Goal: Find specific page/section: Find specific page/section

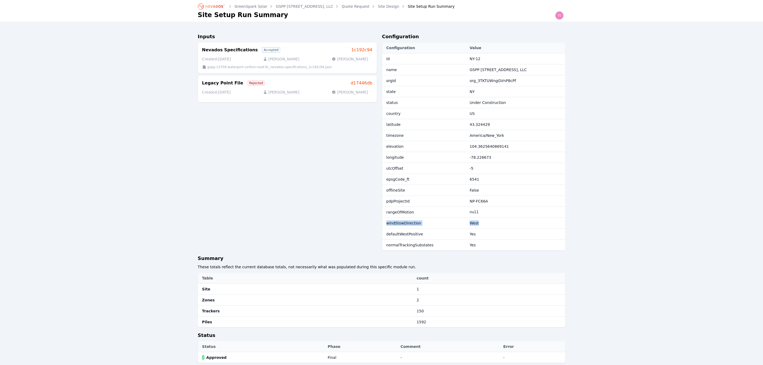
drag, startPoint x: 475, startPoint y: 224, endPoint x: 386, endPoint y: 227, distance: 89.0
click at [386, 227] on tr "windStowDirection West" at bounding box center [473, 223] width 183 height 11
click at [394, 5] on link "Site Design" at bounding box center [388, 6] width 21 height 5
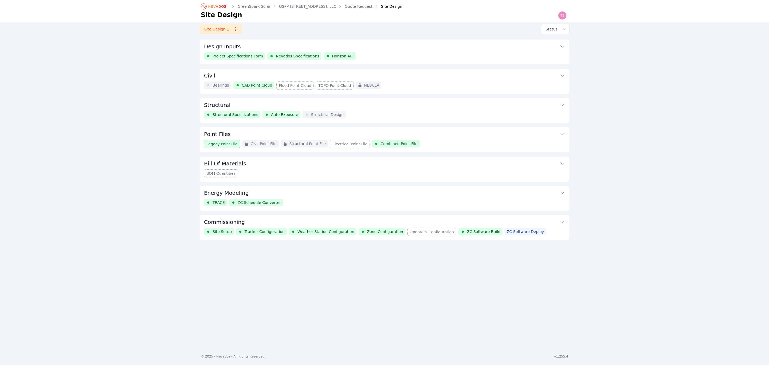
click at [329, 108] on button "Structural" at bounding box center [384, 104] width 361 height 13
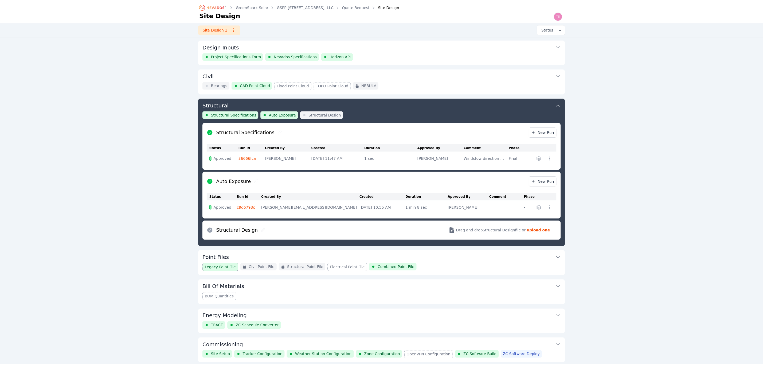
scroll to position [21, 0]
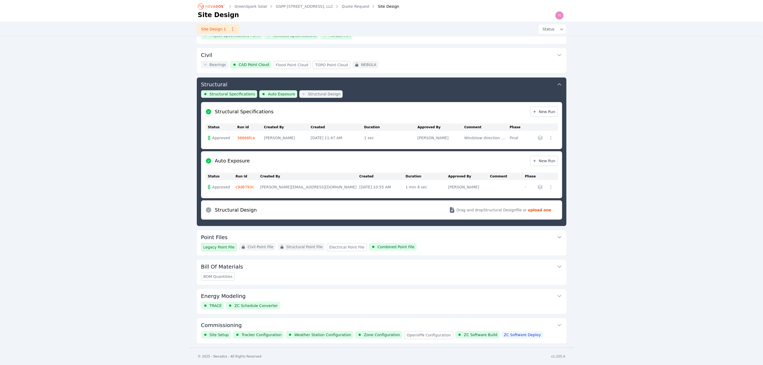
click at [248, 136] on link "36666fca" at bounding box center [246, 138] width 18 height 4
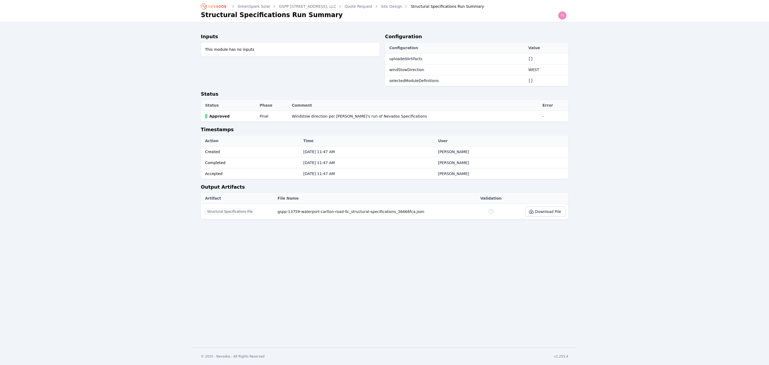
click at [402, 4] on link "Site Design" at bounding box center [391, 6] width 21 height 5
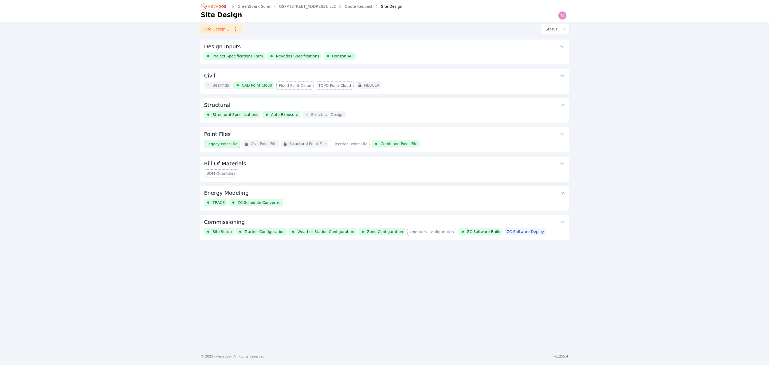
click at [305, 219] on button "Commissioning" at bounding box center [384, 221] width 361 height 13
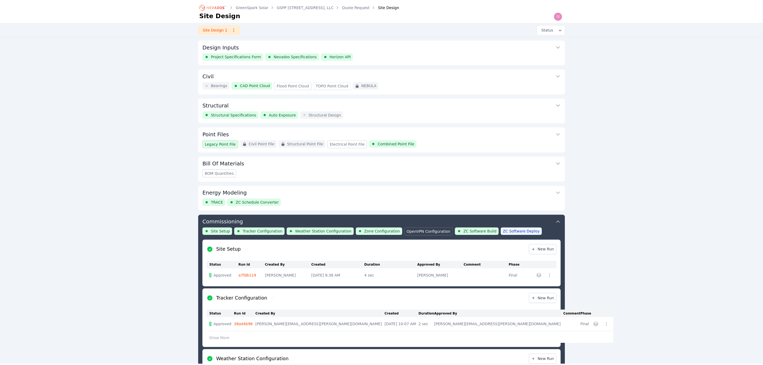
scroll to position [175, 0]
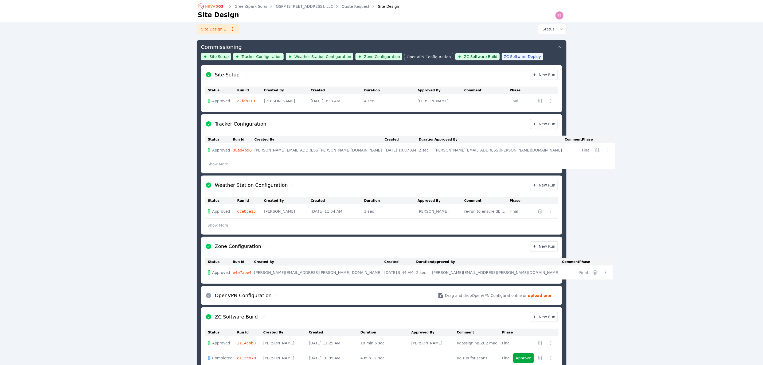
click at [245, 100] on link "a7fdb119" at bounding box center [246, 101] width 18 height 4
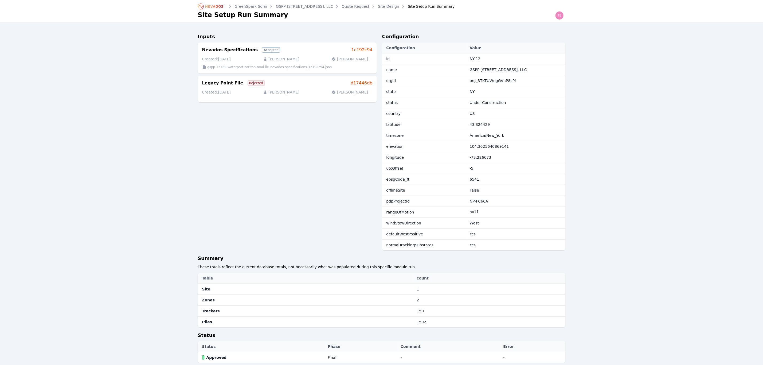
click at [220, 6] on icon "Breadcrumb" at bounding box center [211, 6] width 29 height 9
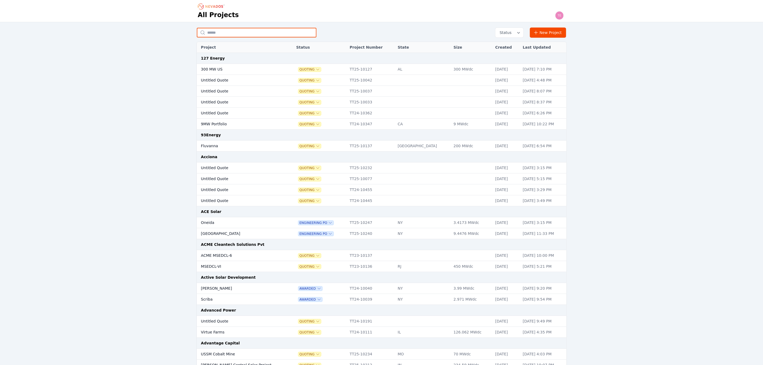
click at [249, 35] on input "text" at bounding box center [257, 33] width 120 height 10
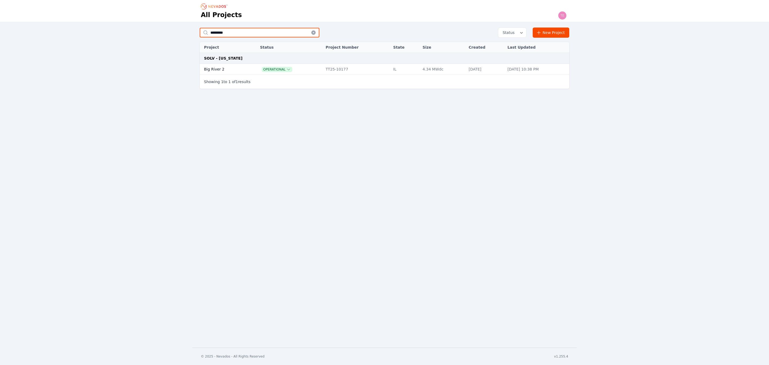
type input "*********"
click at [248, 71] on td at bounding box center [252, 69] width 9 height 11
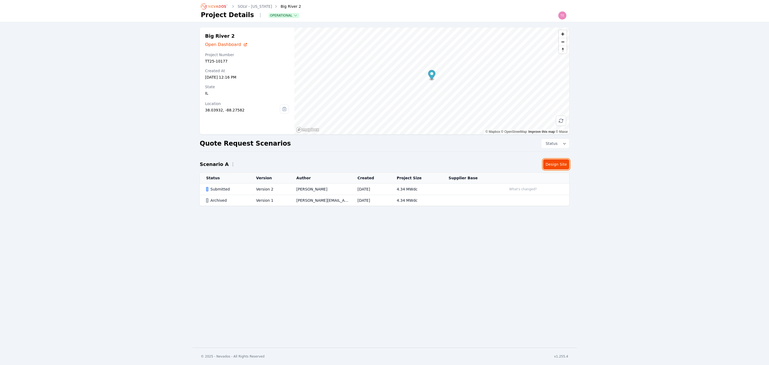
click at [560, 162] on link "Design Site" at bounding box center [556, 164] width 26 height 10
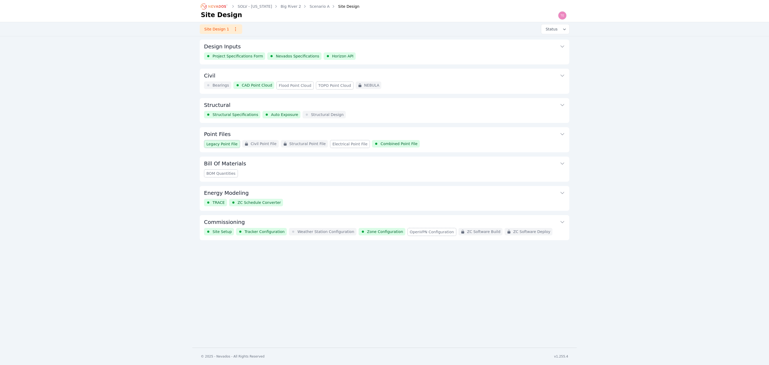
click at [322, 221] on button "Commissioning" at bounding box center [384, 221] width 361 height 13
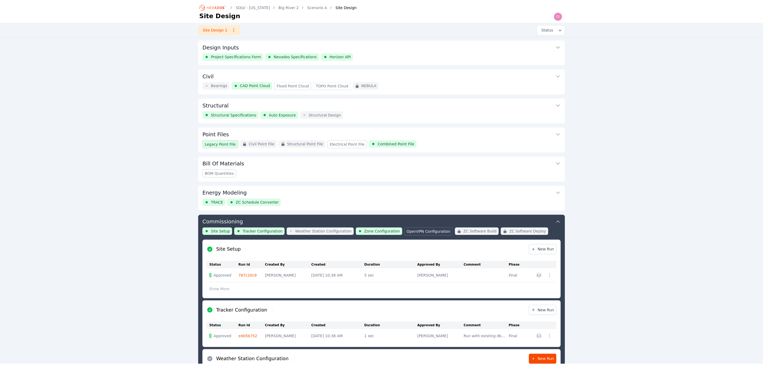
scroll to position [147, 0]
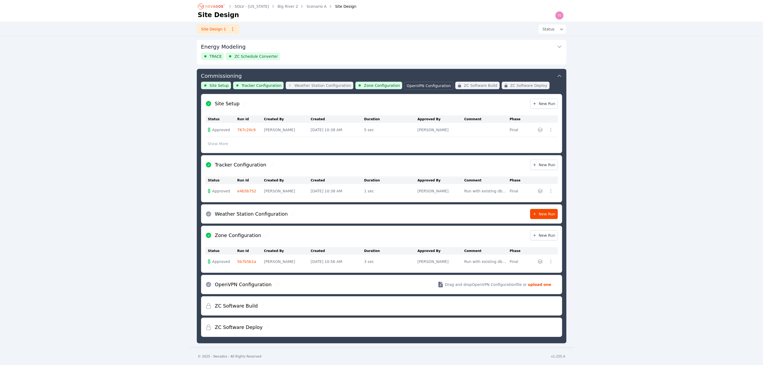
click at [249, 128] on link "767c20c9" at bounding box center [246, 130] width 18 height 4
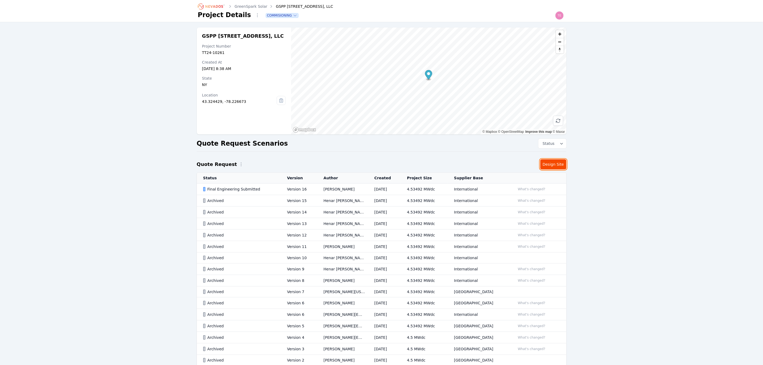
click at [562, 164] on link "Design Site" at bounding box center [553, 164] width 26 height 10
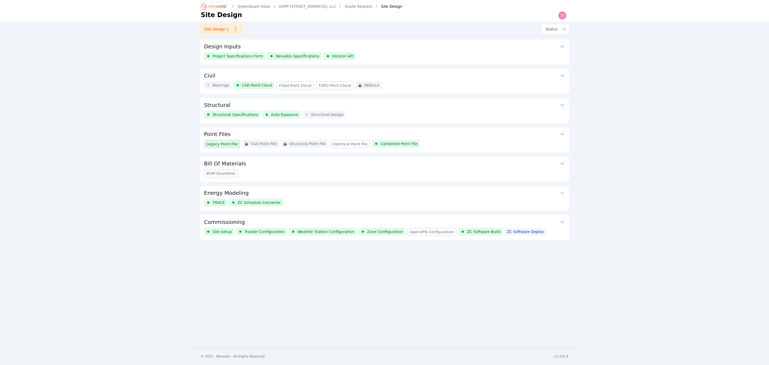
click at [280, 223] on button "Commissioning" at bounding box center [384, 221] width 361 height 13
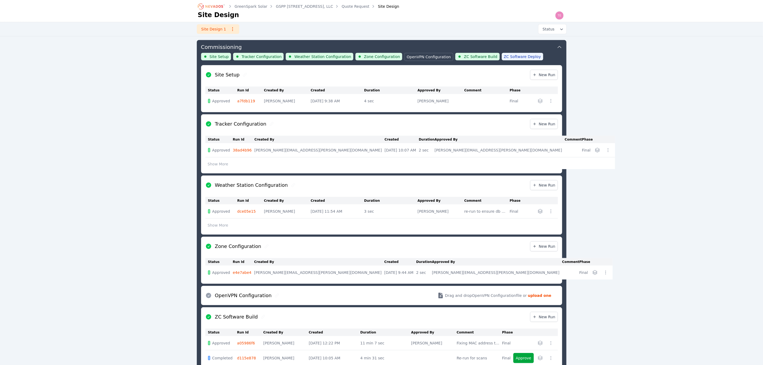
click at [247, 100] on link "a7fdb119" at bounding box center [246, 101] width 18 height 4
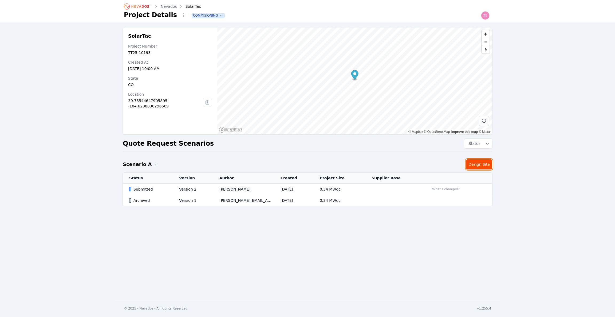
click at [481, 168] on link "Design Site" at bounding box center [479, 164] width 26 height 10
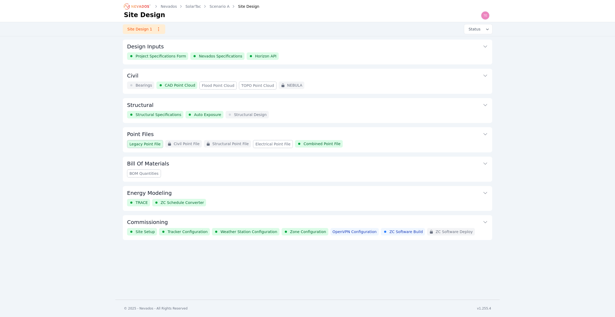
click at [260, 112] on div "Structural Structural Specifications Auto Exposure Structural Design" at bounding box center [308, 110] width 370 height 25
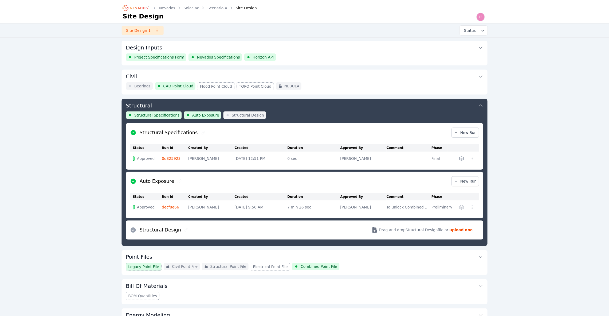
scroll to position [58, 0]
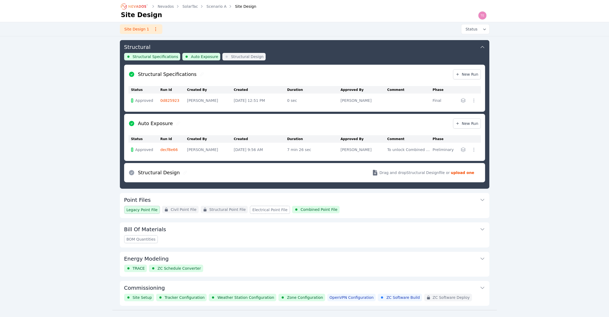
click at [173, 99] on link "0d825923" at bounding box center [169, 100] width 19 height 4
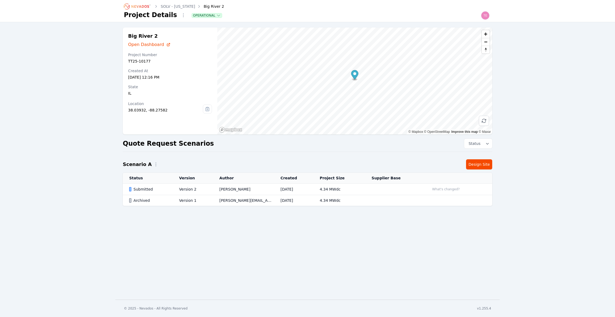
click at [474, 170] on div "Big River 2 Open Dashboard Project Number TT25-10177 Created At [DATE] 12:16 PM…" at bounding box center [307, 122] width 385 height 189
click at [475, 165] on link "Design Site" at bounding box center [479, 164] width 26 height 10
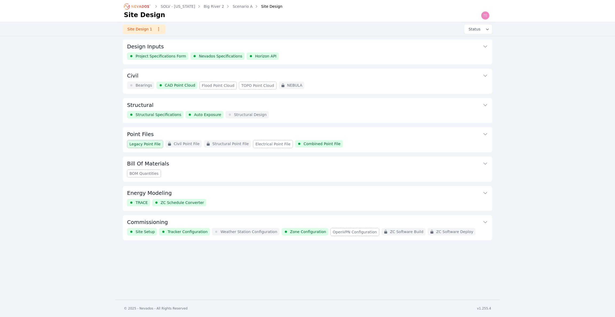
click at [336, 106] on button "Structural" at bounding box center [307, 104] width 361 height 13
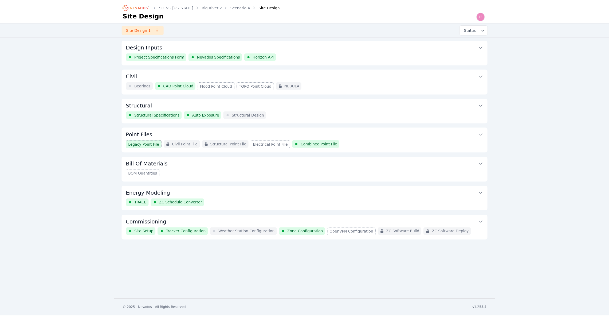
scroll to position [58, 0]
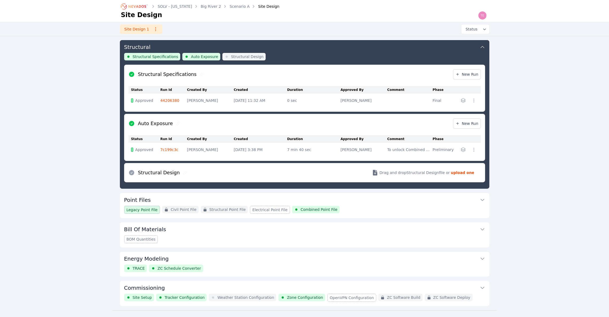
click at [171, 100] on link "44206380" at bounding box center [169, 100] width 19 height 4
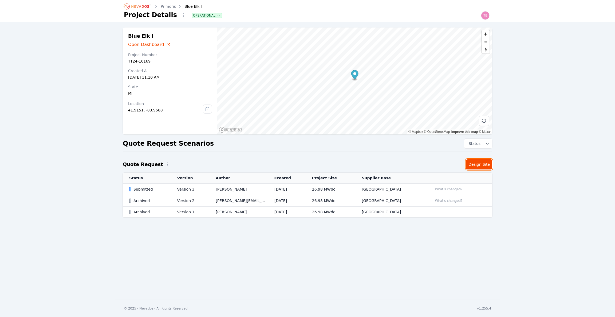
click at [483, 167] on link "Design Site" at bounding box center [479, 164] width 26 height 10
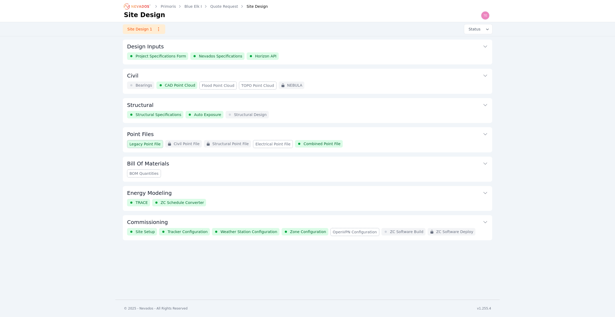
click at [308, 114] on div "Structural Structural Specifications Auto Exposure Structural Design" at bounding box center [308, 110] width 370 height 25
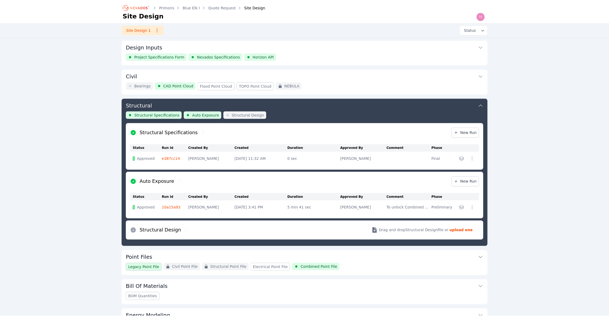
scroll to position [58, 0]
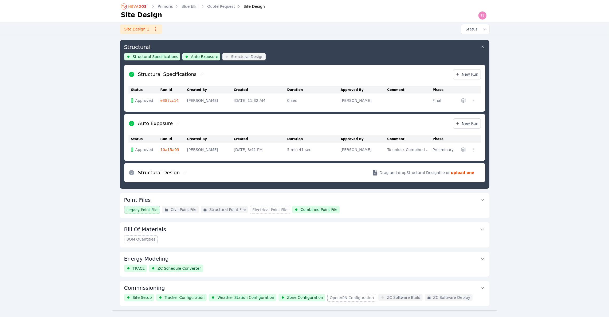
click at [170, 100] on link "e387cc14" at bounding box center [169, 100] width 18 height 4
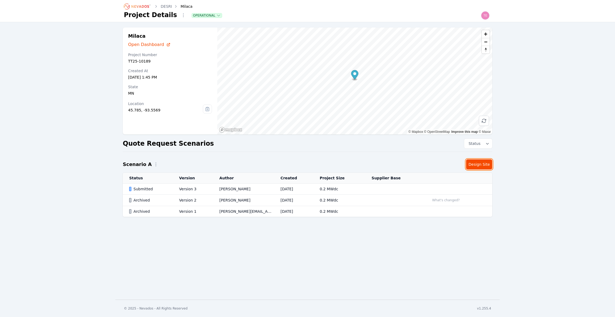
click at [483, 165] on link "Design Site" at bounding box center [479, 164] width 26 height 10
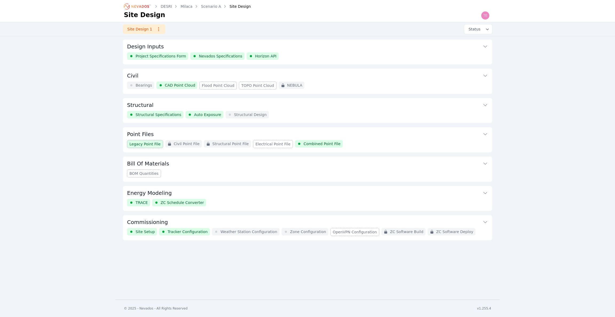
click at [276, 104] on button "Structural" at bounding box center [307, 104] width 361 height 13
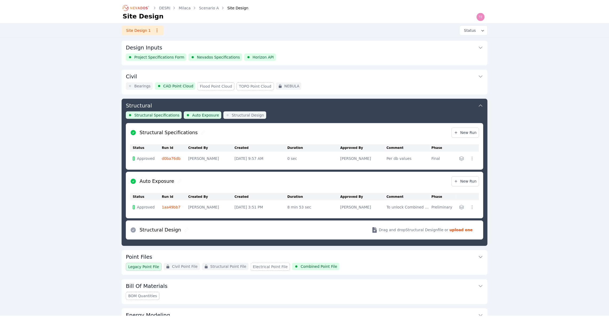
scroll to position [58, 0]
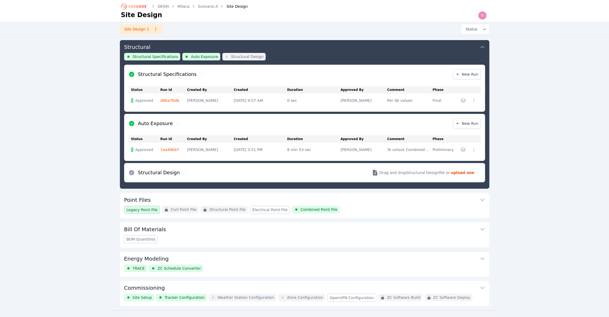
click at [173, 99] on link "d0ba76db" at bounding box center [169, 100] width 19 height 4
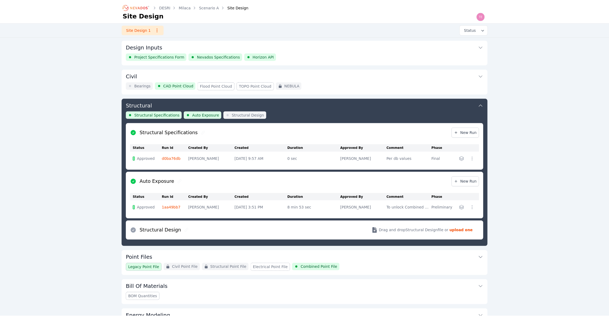
scroll to position [58, 0]
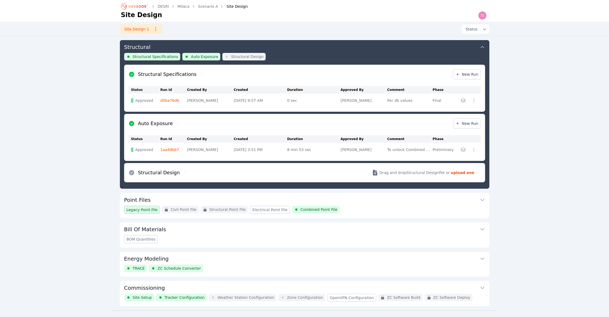
click at [481, 73] on div "Structural Specifications New Run Status Run Id Created By Created Duration App…" at bounding box center [304, 88] width 361 height 47
click at [476, 74] on span "New Run" at bounding box center [467, 74] width 23 height 5
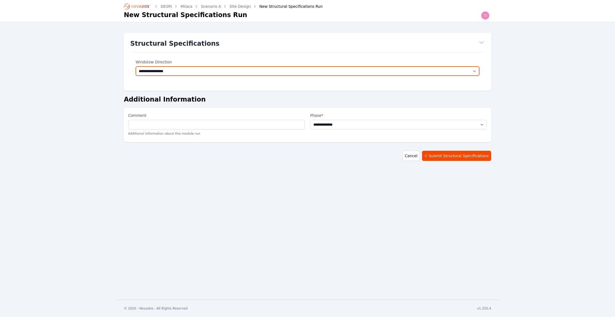
click at [272, 68] on select "**********" at bounding box center [308, 71] width 344 height 10
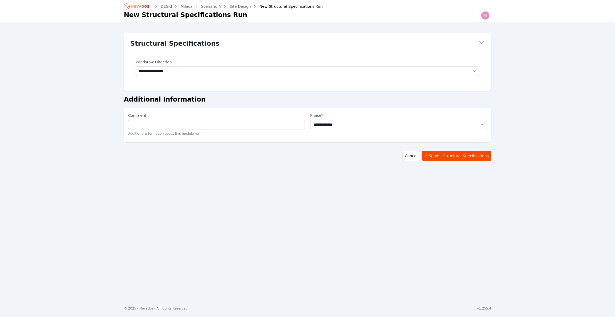
click at [278, 195] on div "**********" at bounding box center [307, 149] width 615 height 299
click at [419, 154] on link "Cancel" at bounding box center [411, 156] width 17 height 10
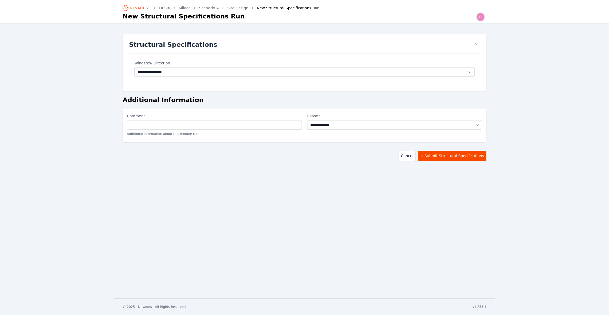
scroll to position [68, 0]
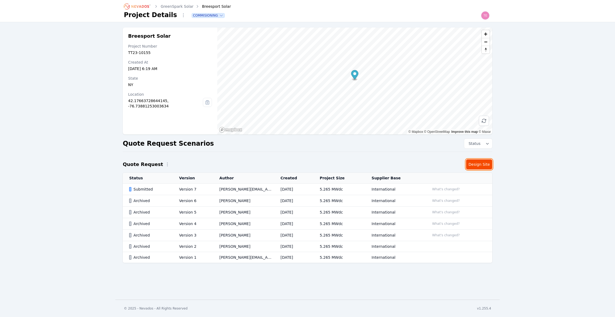
click at [484, 163] on link "Design Site" at bounding box center [479, 164] width 26 height 10
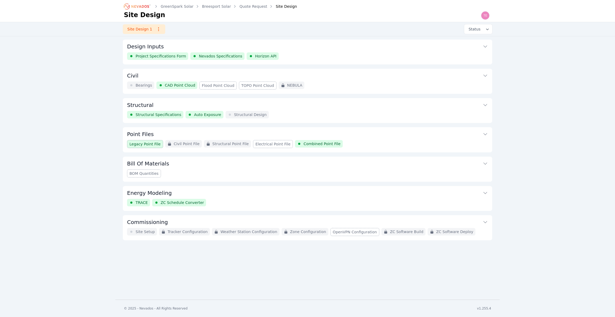
click at [182, 103] on button "Structural" at bounding box center [307, 104] width 361 height 13
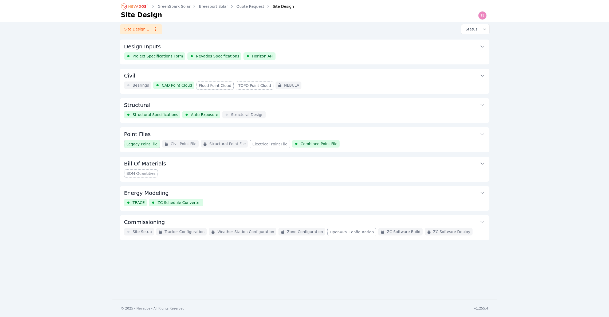
scroll to position [58, 0]
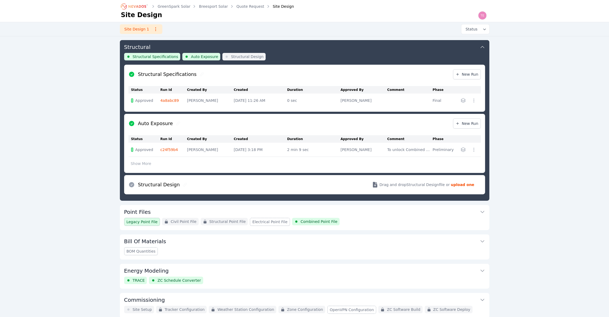
click at [169, 99] on link "4a8abc89" at bounding box center [169, 100] width 18 height 4
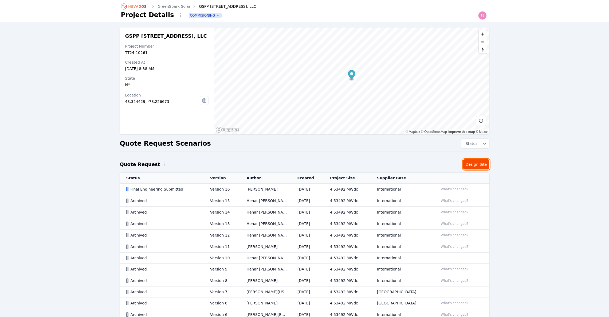
click at [475, 163] on link "Design Site" at bounding box center [476, 164] width 26 height 10
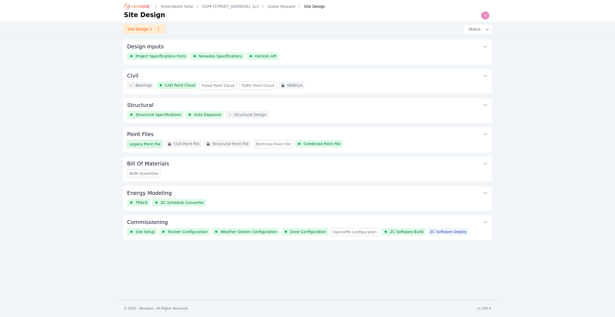
click at [323, 111] on div "Structural Structural Specifications Auto Exposure Structural Design" at bounding box center [308, 110] width 370 height 25
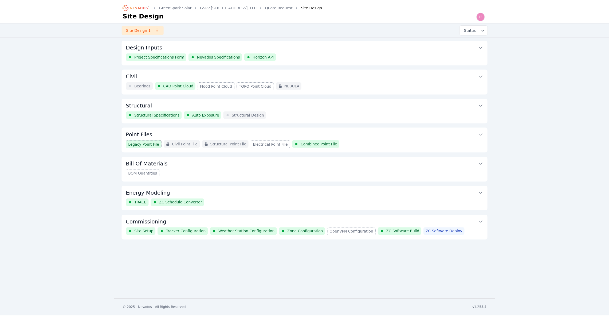
scroll to position [58, 0]
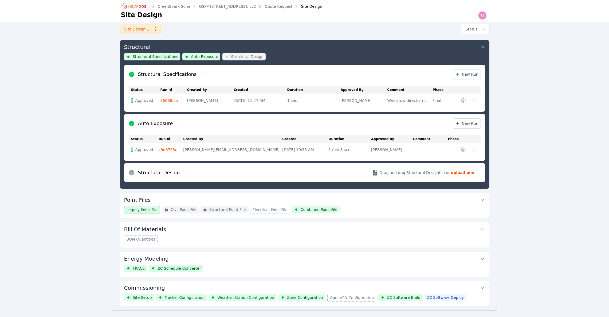
click at [164, 100] on link "36666fca" at bounding box center [169, 100] width 18 height 4
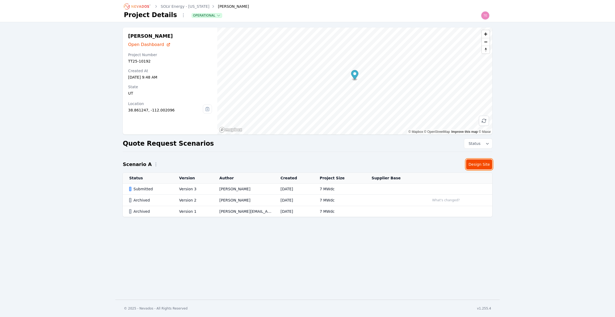
click at [483, 165] on link "Design Site" at bounding box center [479, 164] width 26 height 10
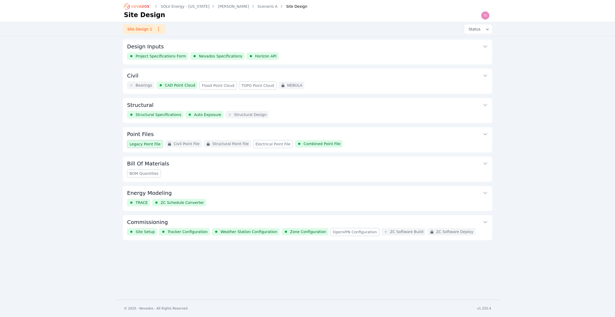
click at [334, 103] on button "Structural" at bounding box center [307, 104] width 361 height 13
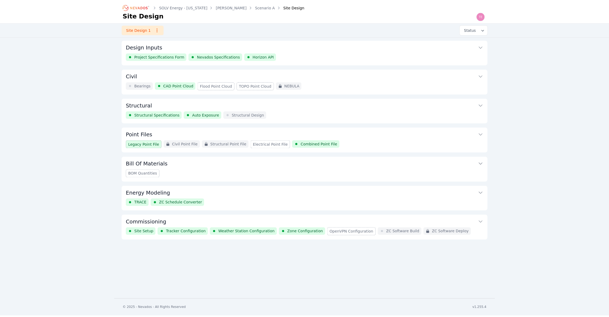
scroll to position [58, 0]
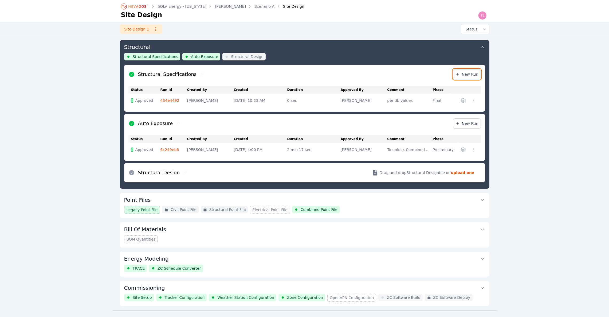
click at [467, 77] on link "New Run" at bounding box center [467, 74] width 28 height 10
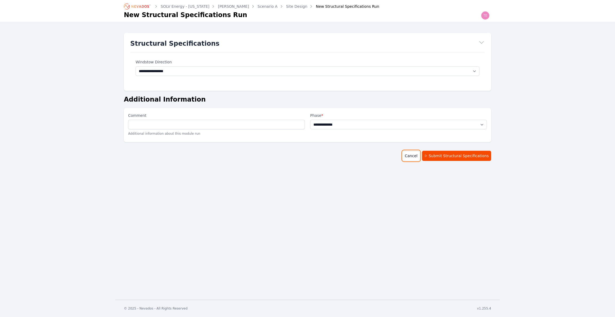
click at [420, 152] on link "Cancel" at bounding box center [411, 156] width 17 height 10
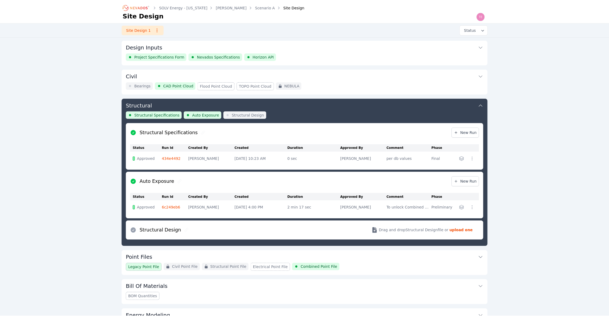
scroll to position [68, 0]
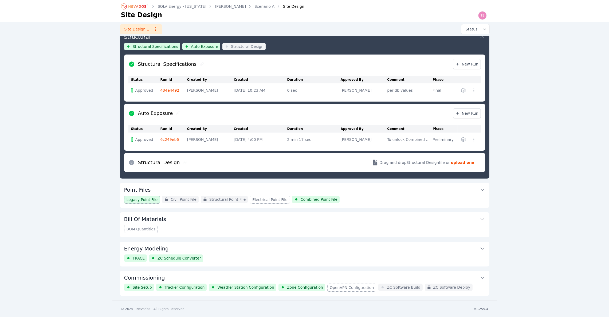
click at [171, 88] on link "434e4492" at bounding box center [169, 90] width 19 height 4
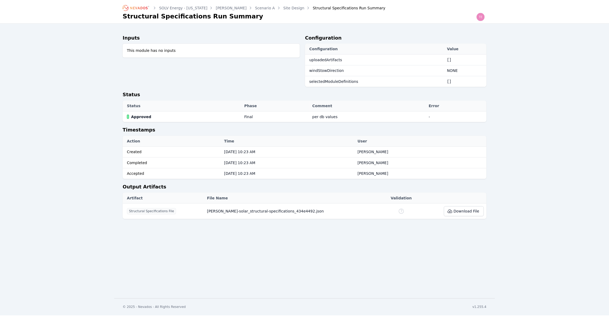
scroll to position [68, 0]
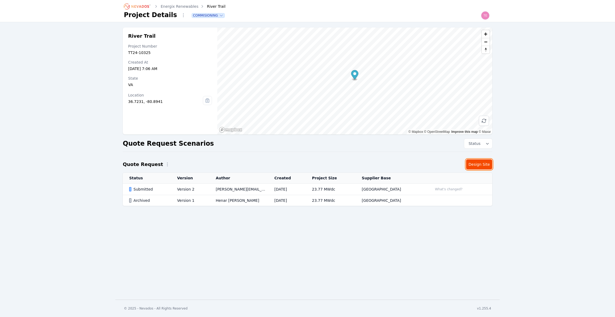
click at [486, 162] on link "Design Site" at bounding box center [479, 164] width 26 height 10
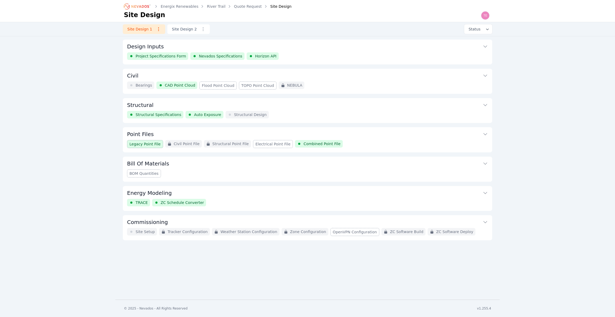
click at [334, 108] on button "Structural" at bounding box center [307, 104] width 361 height 13
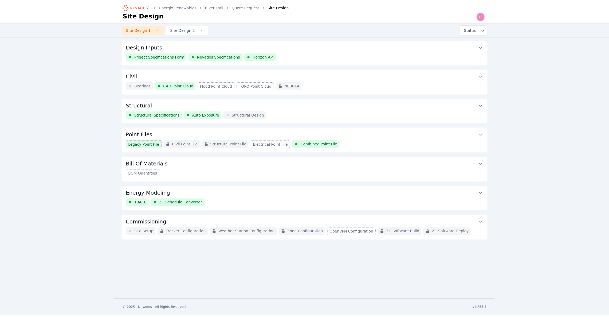
scroll to position [58, 0]
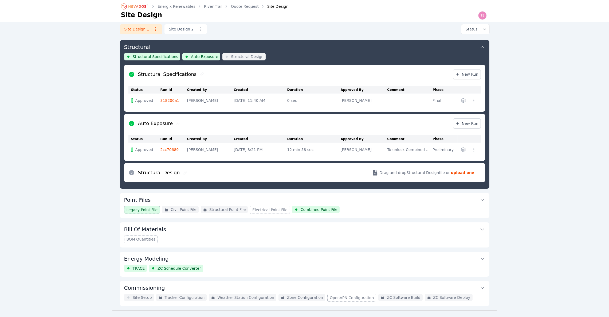
click at [171, 101] on link "318200a1" at bounding box center [169, 100] width 19 height 4
